Goal: Information Seeking & Learning: Learn about a topic

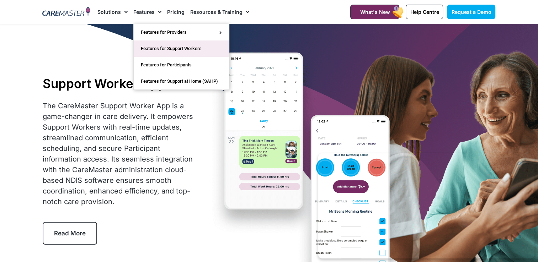
click at [175, 52] on link "Features for Support Workers" at bounding box center [181, 49] width 95 height 16
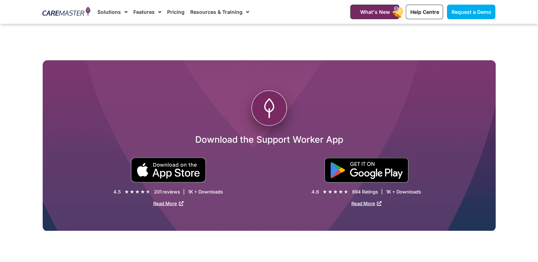
scroll to position [1227, 0]
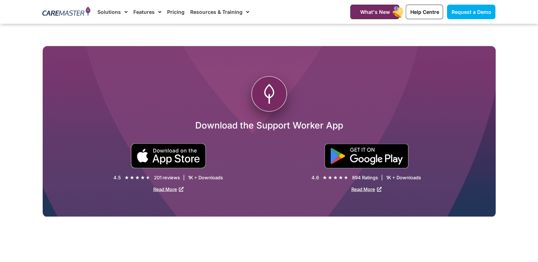
click at [272, 103] on circle at bounding box center [268, 93] width 35 height 35
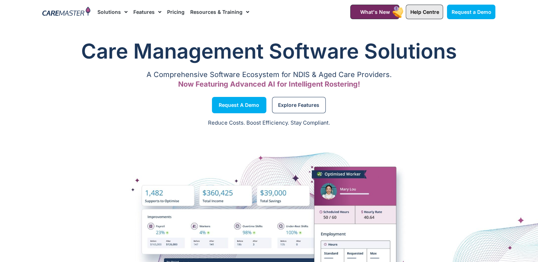
click at [419, 14] on span "Help Centre" at bounding box center [424, 12] width 29 height 6
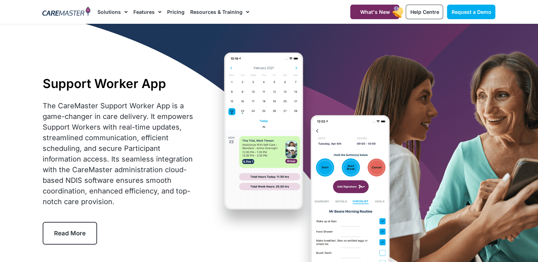
click at [61, 235] on span "Read More" at bounding box center [70, 233] width 32 height 7
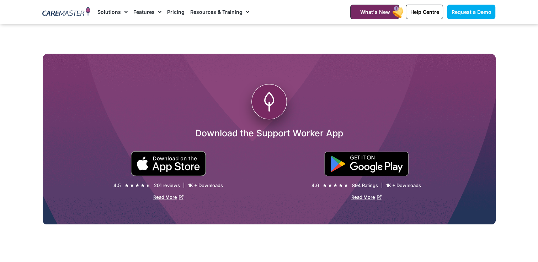
scroll to position [1221, 0]
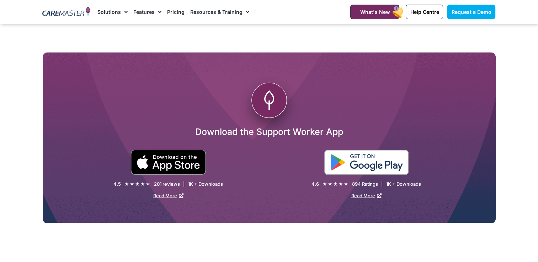
click at [385, 161] on img at bounding box center [366, 162] width 84 height 25
